Goal: Navigation & Orientation: Find specific page/section

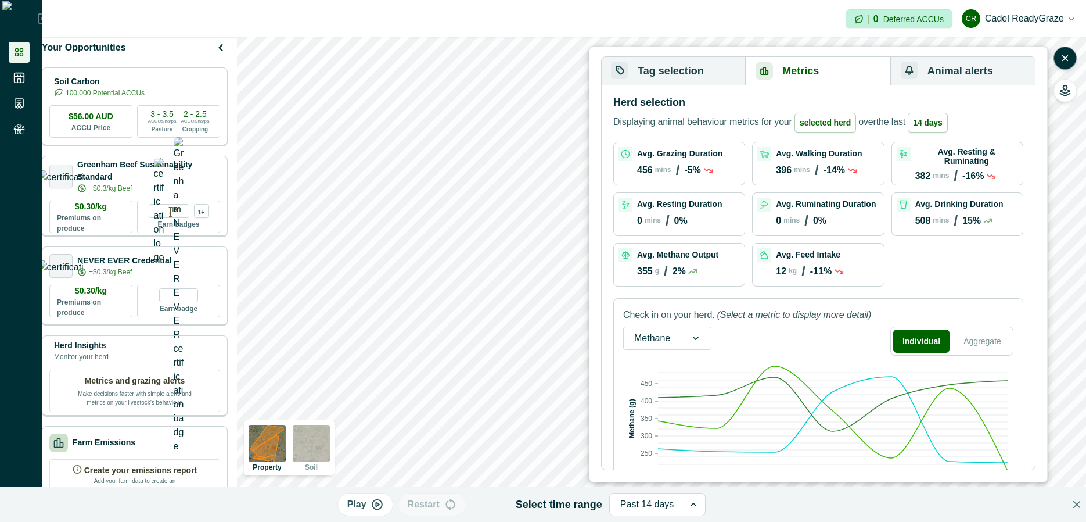
click at [1068, 90] on icon "button" at bounding box center [1066, 93] width 10 height 6
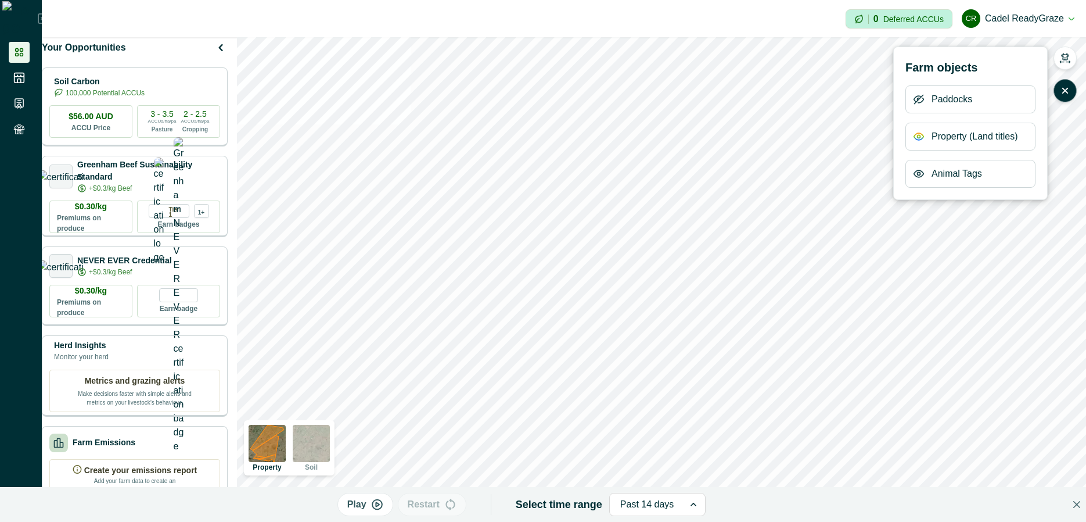
click at [920, 101] on icon "button" at bounding box center [919, 100] width 12 height 12
click at [920, 101] on icon "button" at bounding box center [919, 99] width 3 height 3
click at [916, 101] on icon "button" at bounding box center [918, 99] width 9 height 7
click at [916, 101] on icon "button" at bounding box center [918, 99] width 9 height 9
click at [914, 142] on icon "button" at bounding box center [919, 137] width 12 height 12
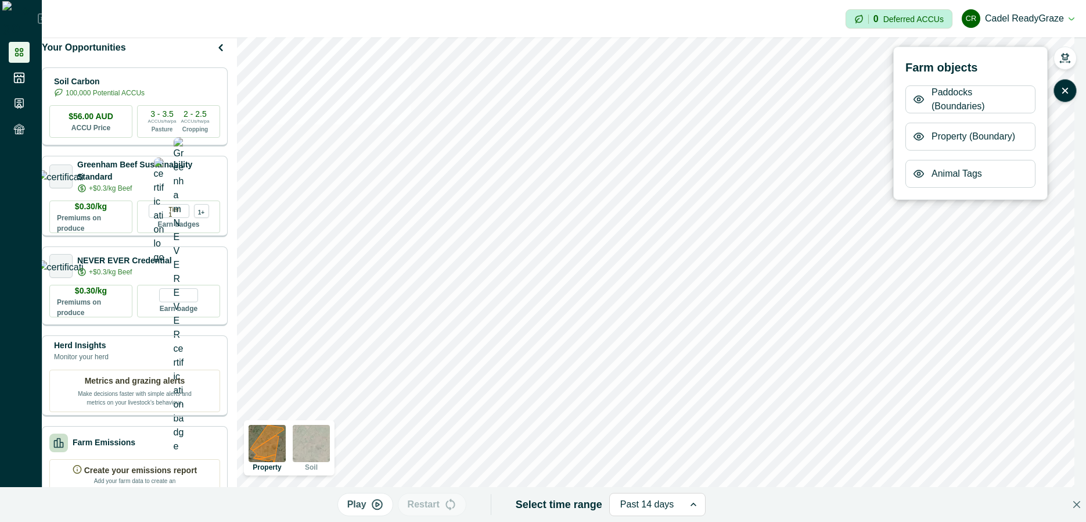
click at [922, 103] on icon "button" at bounding box center [919, 100] width 12 height 12
click at [1062, 98] on button "button" at bounding box center [1065, 90] width 23 height 23
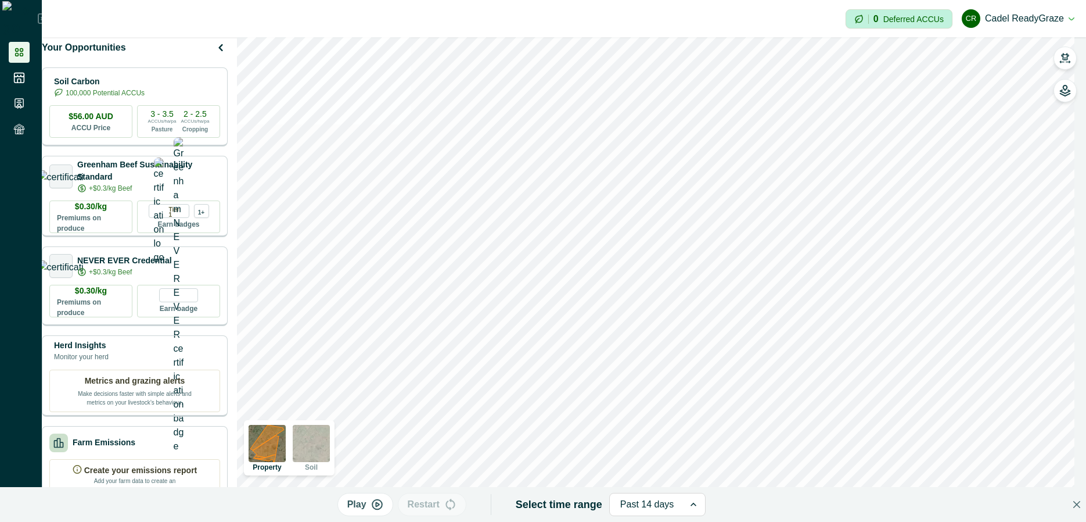
click at [270, 455] on img at bounding box center [267, 443] width 37 height 37
click at [1073, 88] on button "button" at bounding box center [1065, 90] width 23 height 23
click at [916, 132] on icon "button" at bounding box center [919, 137] width 12 height 12
click at [917, 132] on icon "button" at bounding box center [919, 137] width 12 height 12
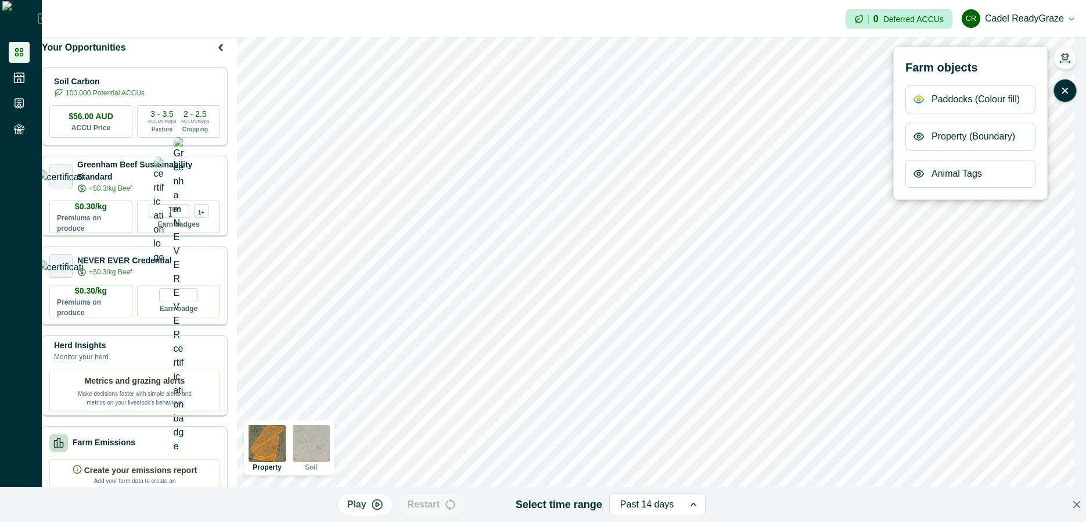
click at [917, 132] on icon "button" at bounding box center [919, 137] width 12 height 12
click at [1064, 93] on icon "button" at bounding box center [1065, 90] width 5 height 5
